Goal: Transaction & Acquisition: Obtain resource

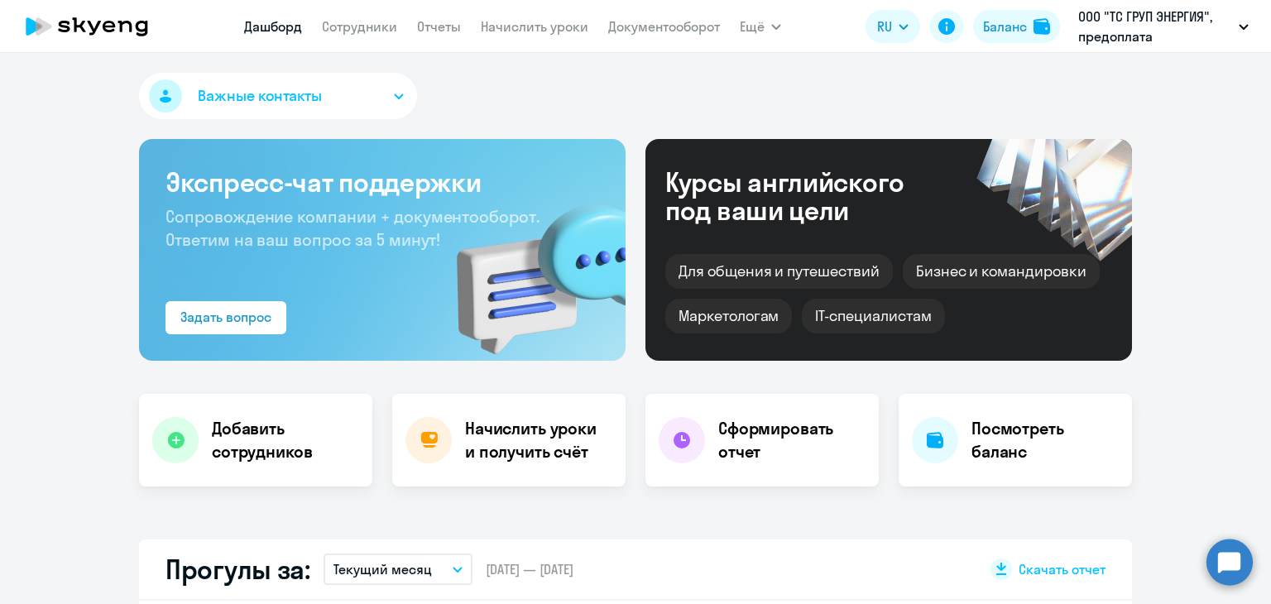
click at [583, 21] on link "Начислить уроки" at bounding box center [535, 26] width 108 height 17
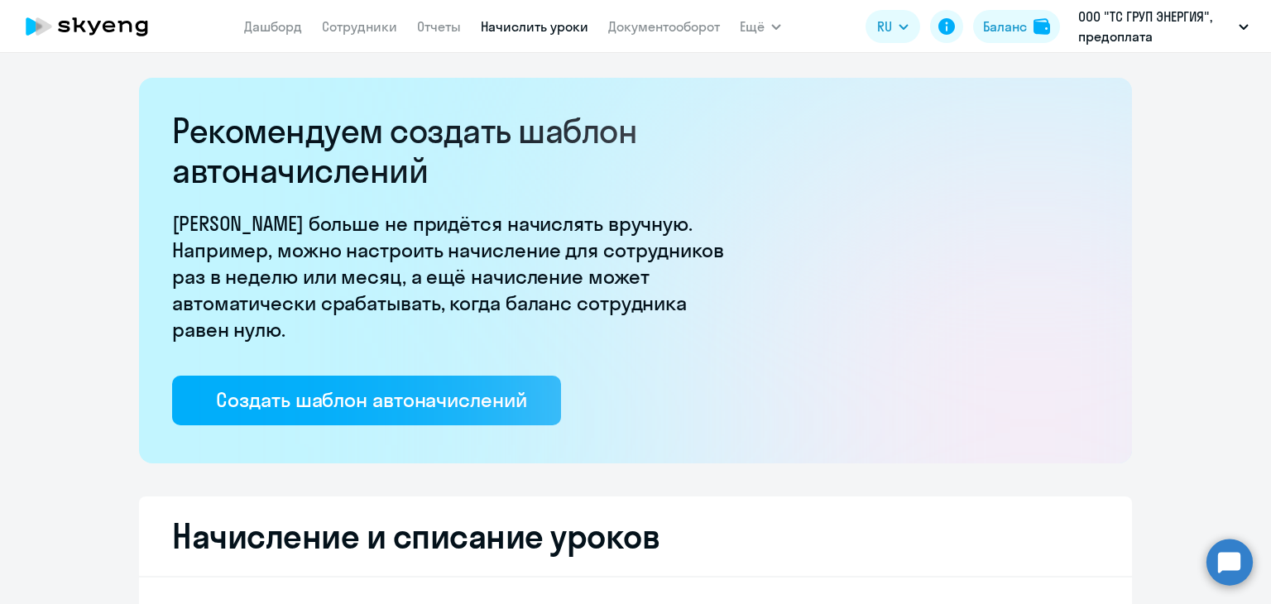
select select "10"
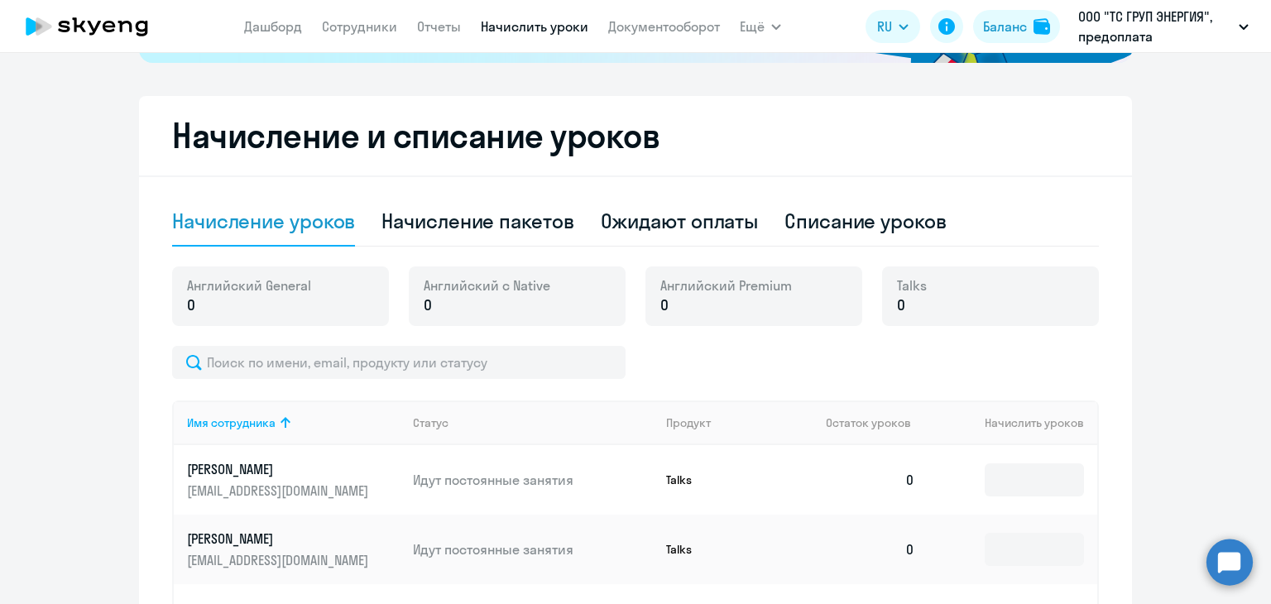
scroll to position [497, 0]
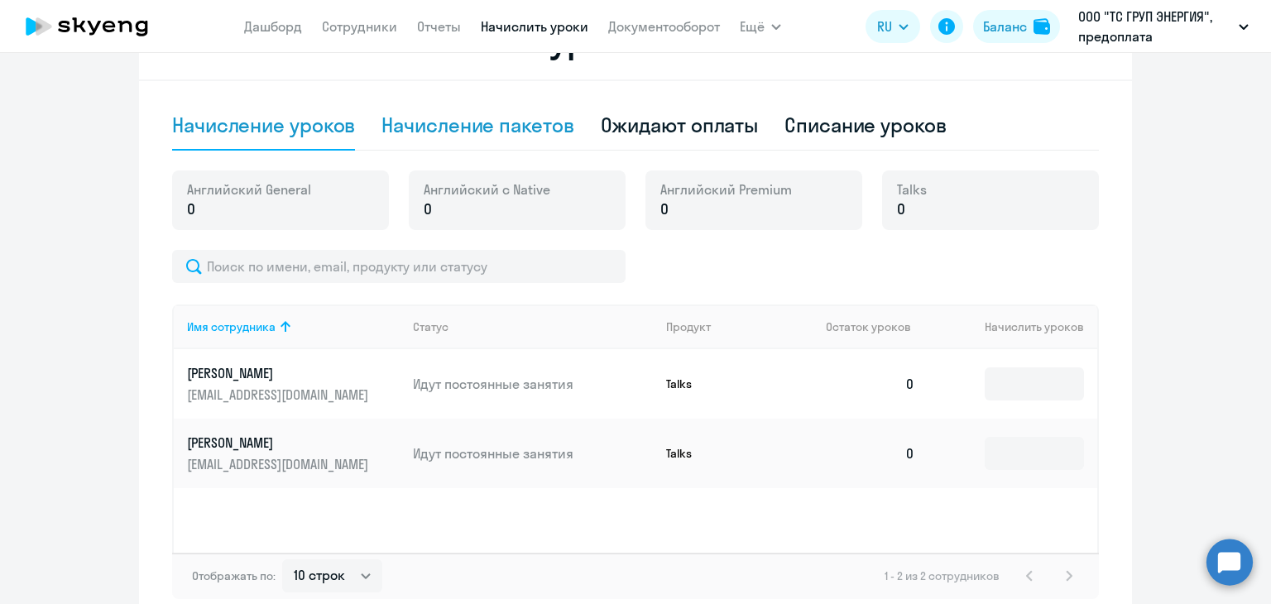
click at [513, 125] on div "Начисление пакетов" at bounding box center [478, 125] width 192 height 26
select select "10"
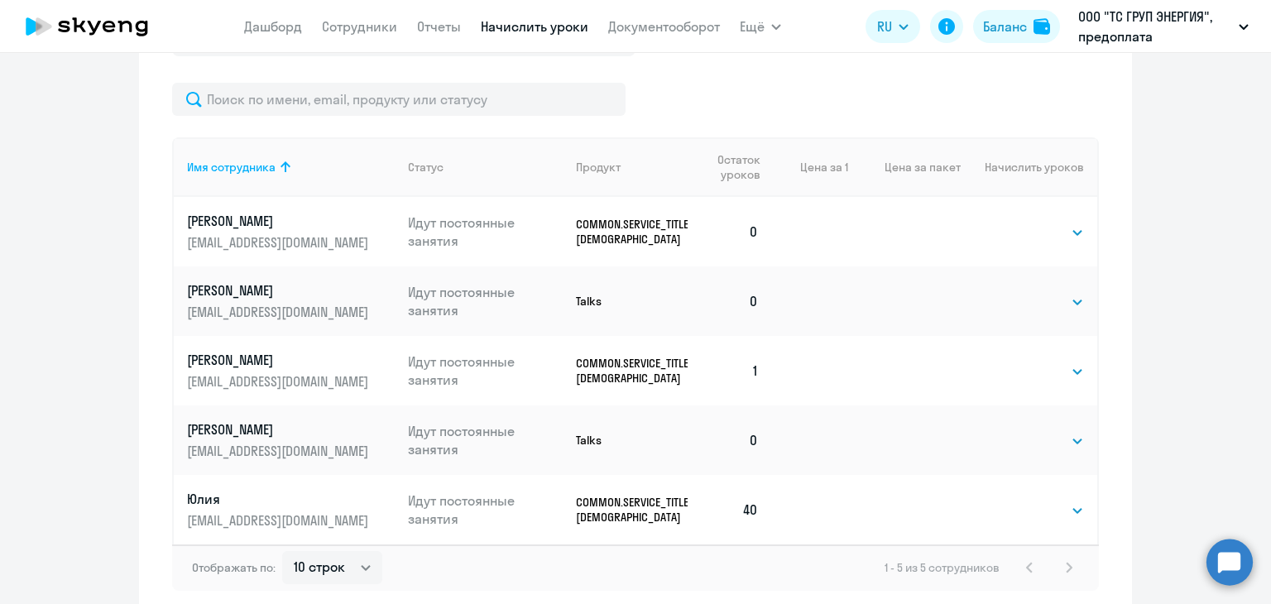
scroll to position [745, 0]
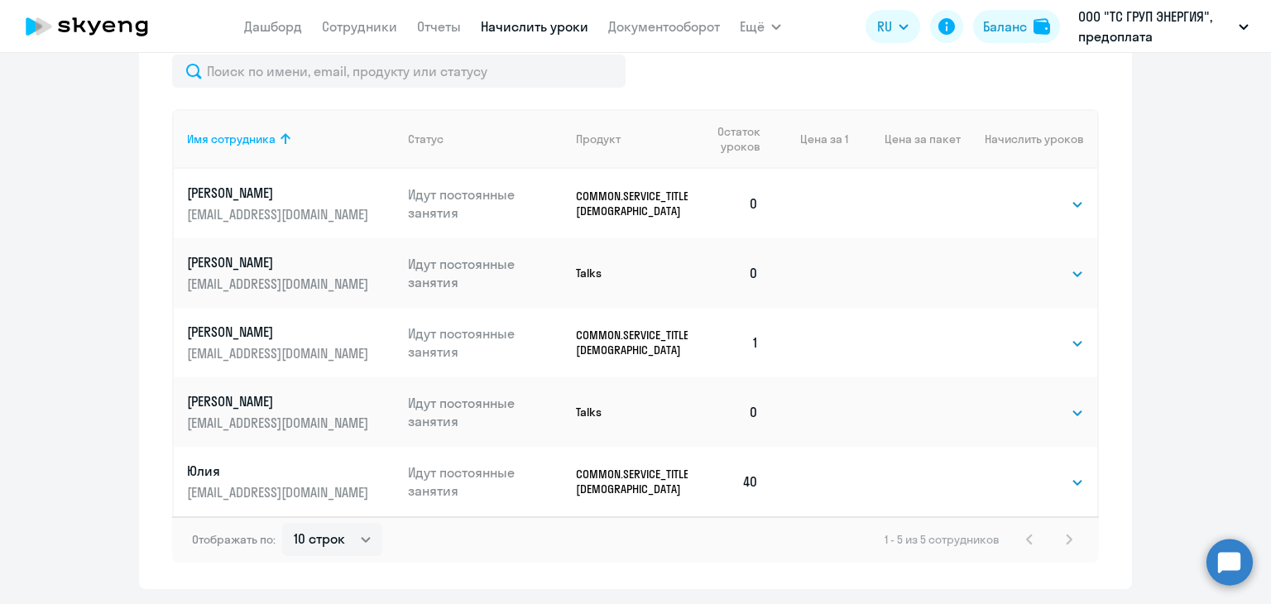
click at [1078, 202] on td "Выбрать 40 Выбрать" at bounding box center [1029, 204] width 137 height 70
click at [1059, 201] on select "Выбрать 40" at bounding box center [1050, 205] width 68 height 20
select select "40"
click at [1016, 195] on select "Выбрать 40" at bounding box center [1050, 205] width 68 height 20
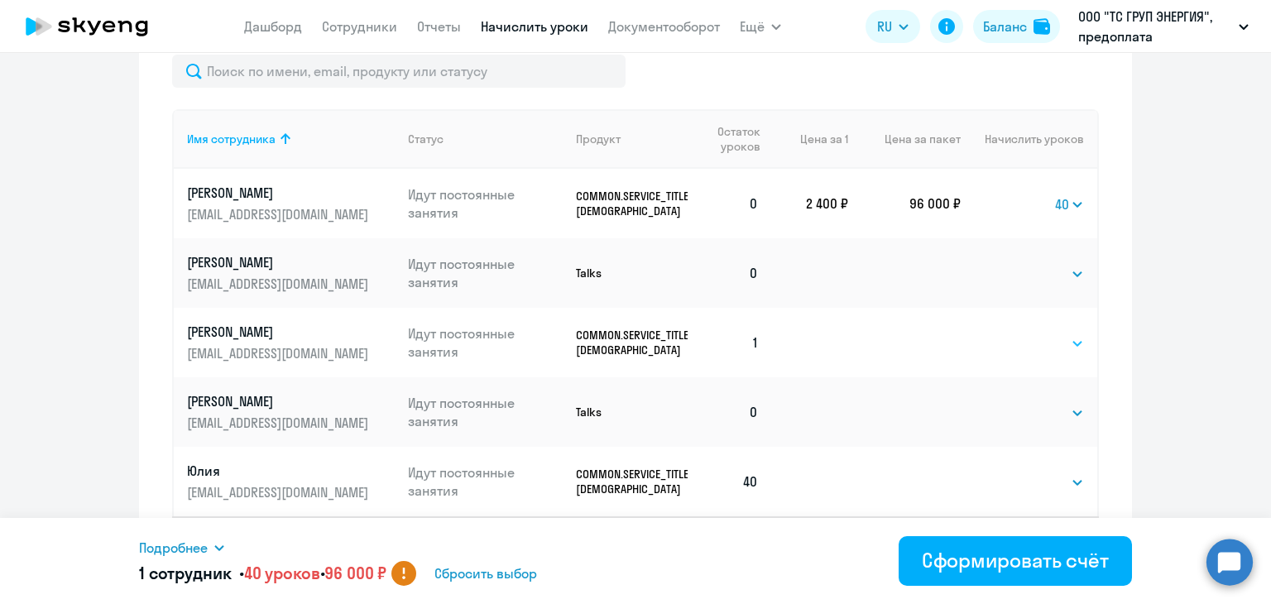
click at [1053, 340] on select "Выбрать 40" at bounding box center [1050, 344] width 68 height 20
select select "40"
click at [1016, 334] on select "Выбрать 40" at bounding box center [1050, 344] width 68 height 20
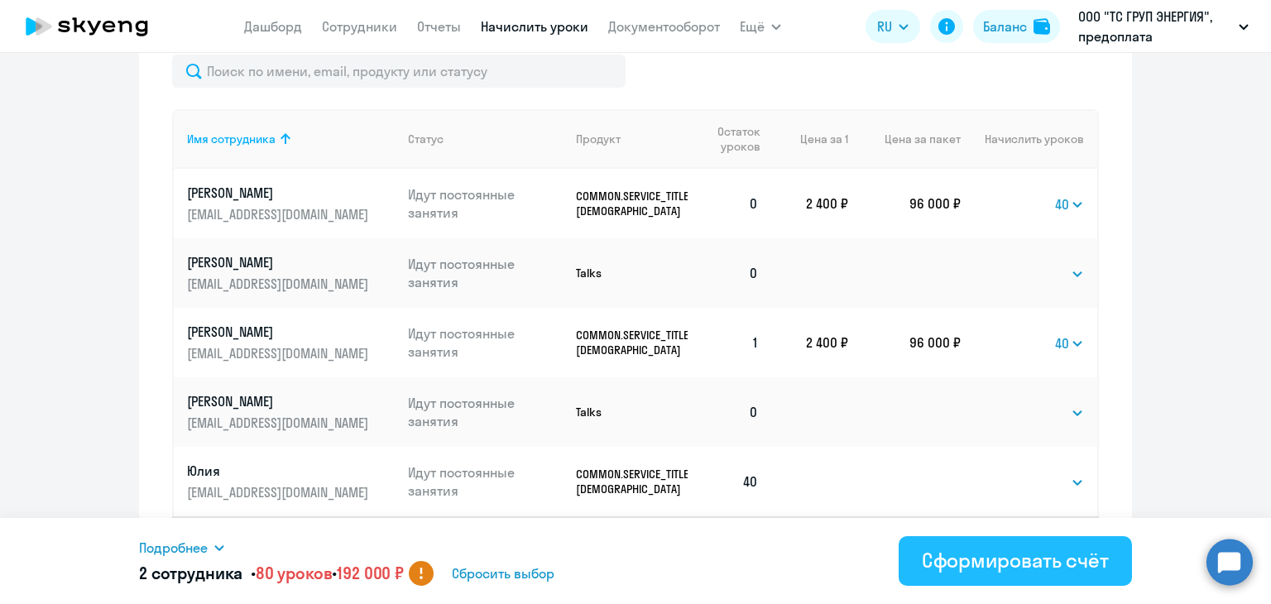
click at [995, 569] on div "Сформировать счёт" at bounding box center [1015, 560] width 187 height 26
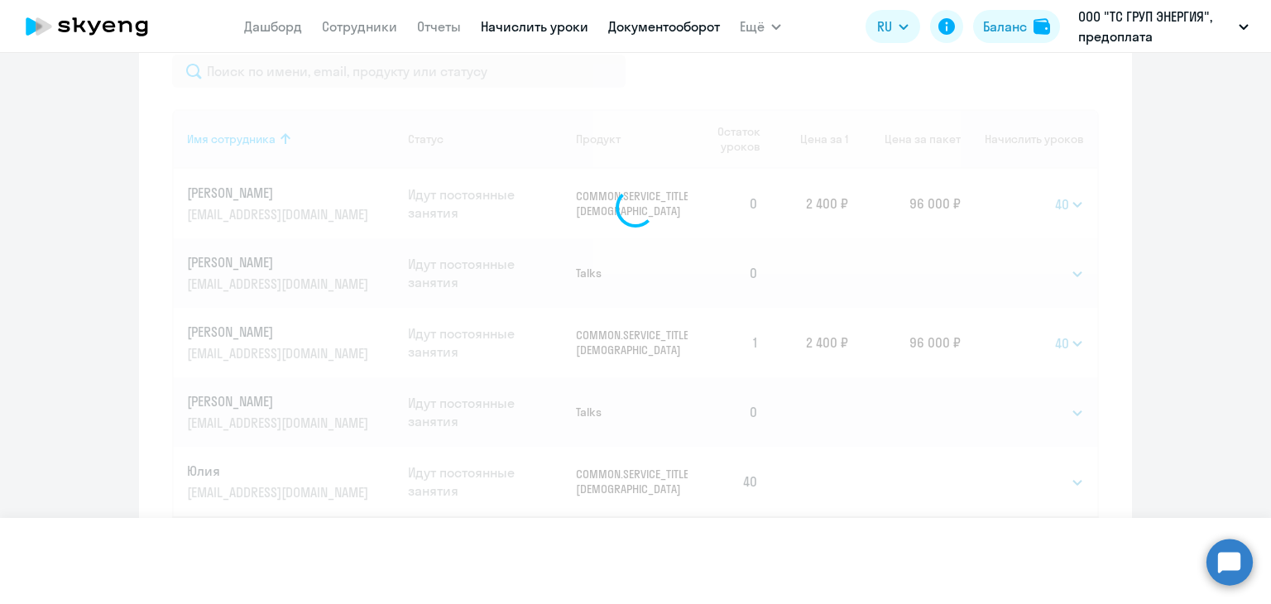
select select
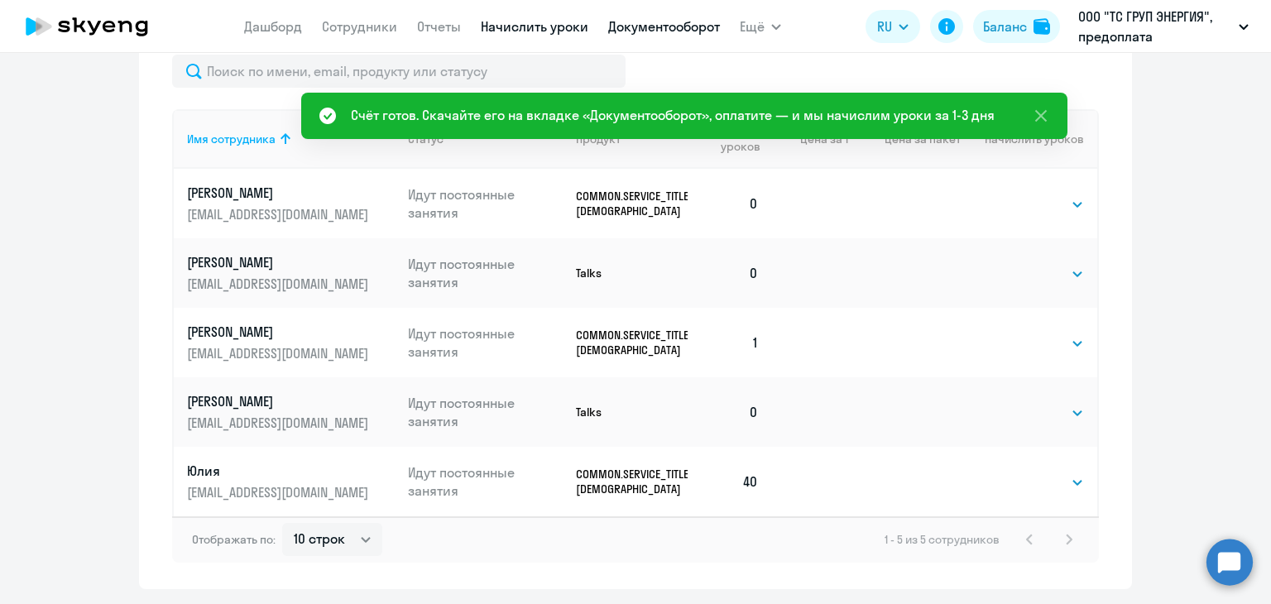
click at [656, 30] on link "Документооборот" at bounding box center [664, 26] width 112 height 17
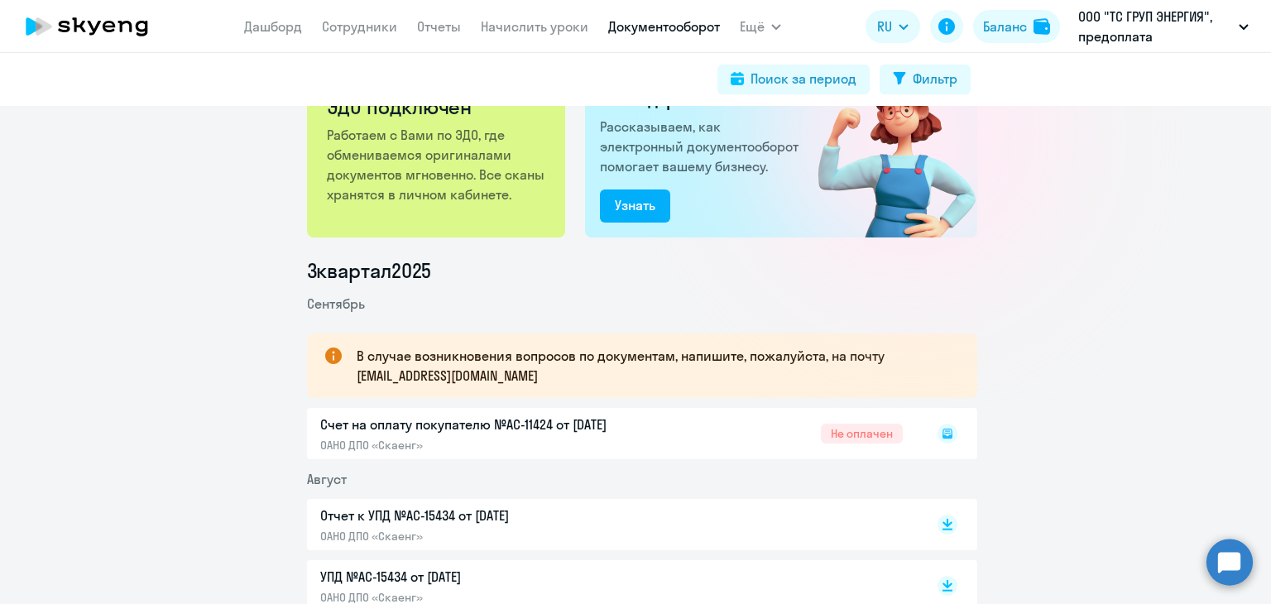
scroll to position [166, 0]
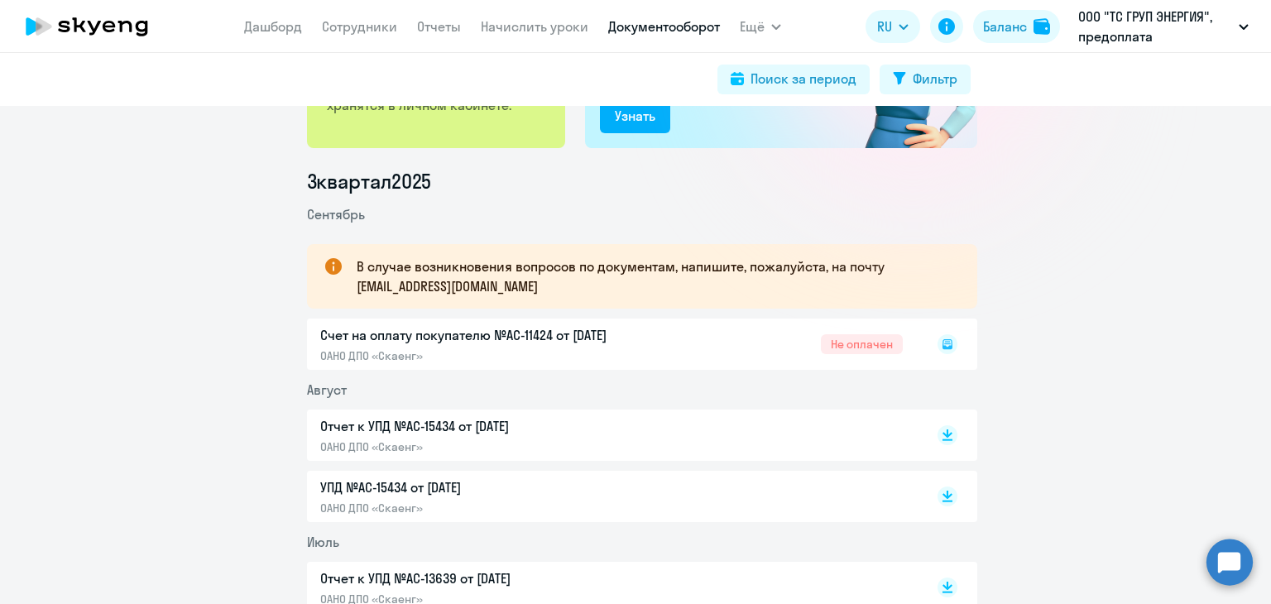
click at [943, 342] on icon at bounding box center [948, 344] width 10 height 10
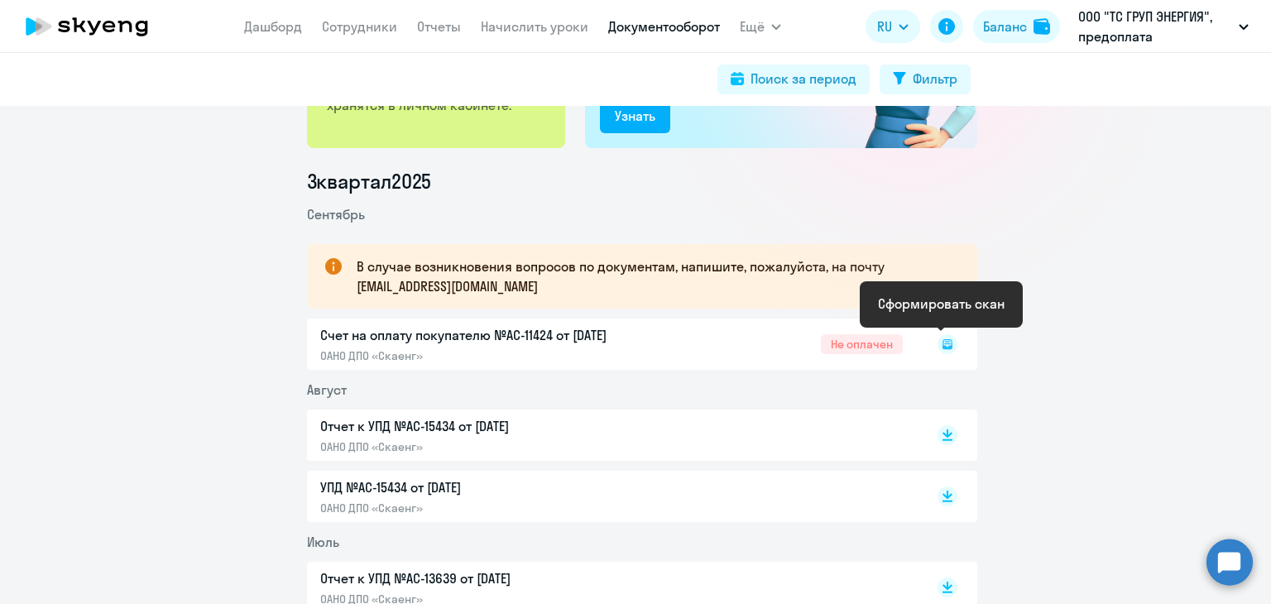
click at [946, 341] on rect at bounding box center [948, 344] width 20 height 20
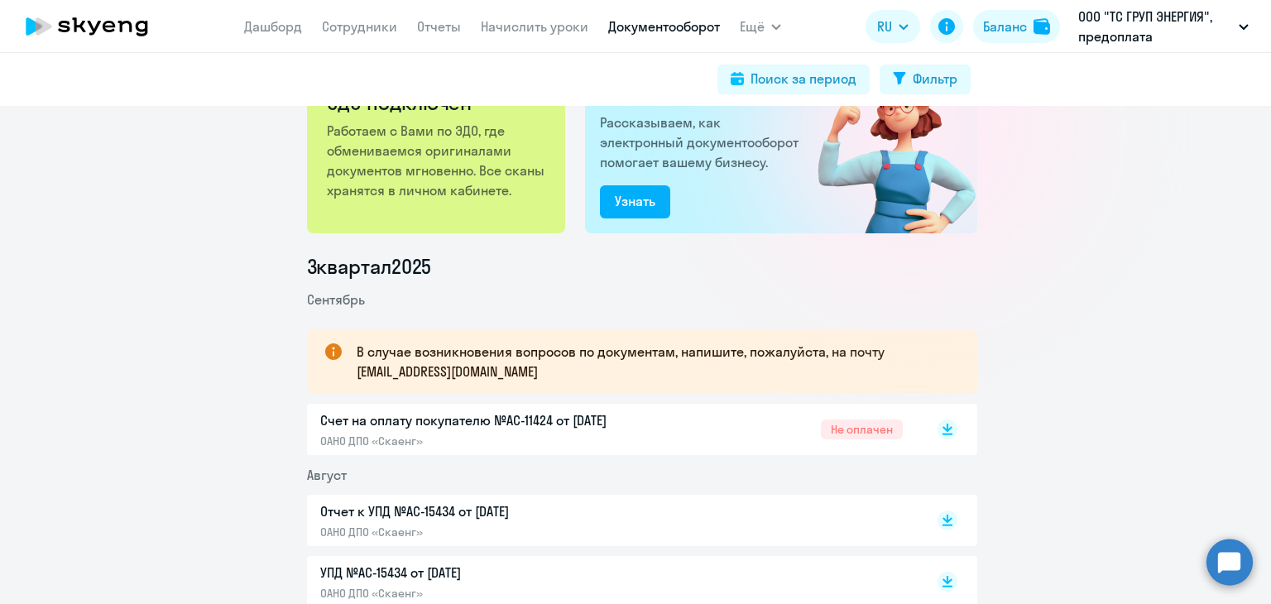
scroll to position [248, 0]
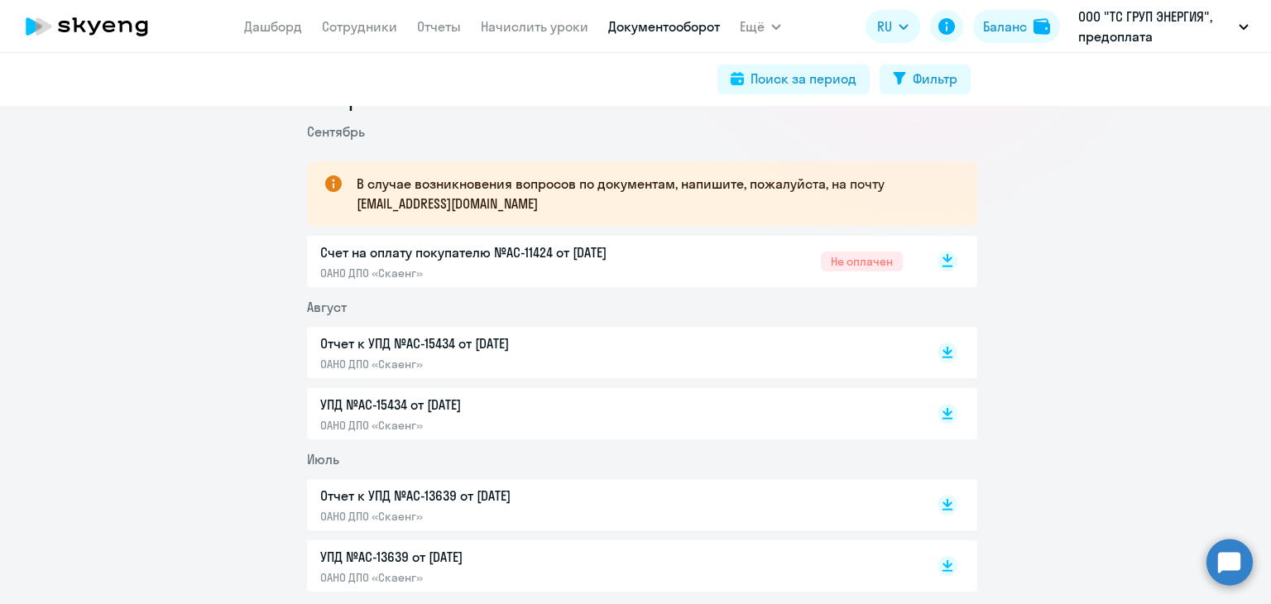
click at [943, 260] on icon at bounding box center [948, 258] width 10 height 8
